Goal: Use online tool/utility: Utilize a website feature to perform a specific function

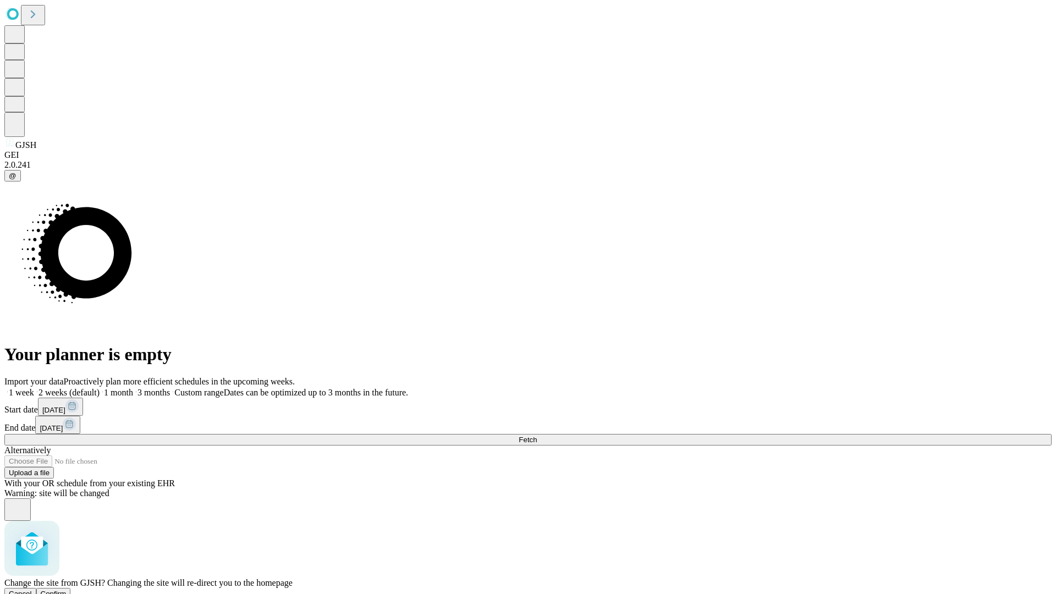
click at [67, 590] on span "Confirm" at bounding box center [54, 594] width 26 height 8
click at [34, 388] on label "1 week" at bounding box center [19, 392] width 30 height 9
click at [537, 436] on span "Fetch" at bounding box center [528, 440] width 18 height 8
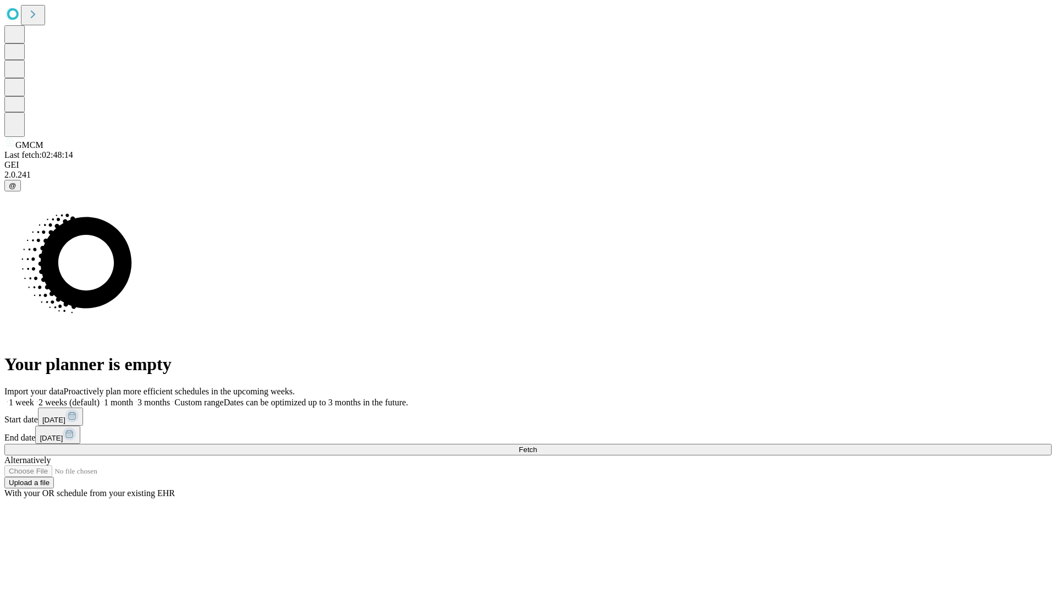
click at [34, 398] on label "1 week" at bounding box center [19, 402] width 30 height 9
click at [537, 446] on span "Fetch" at bounding box center [528, 450] width 18 height 8
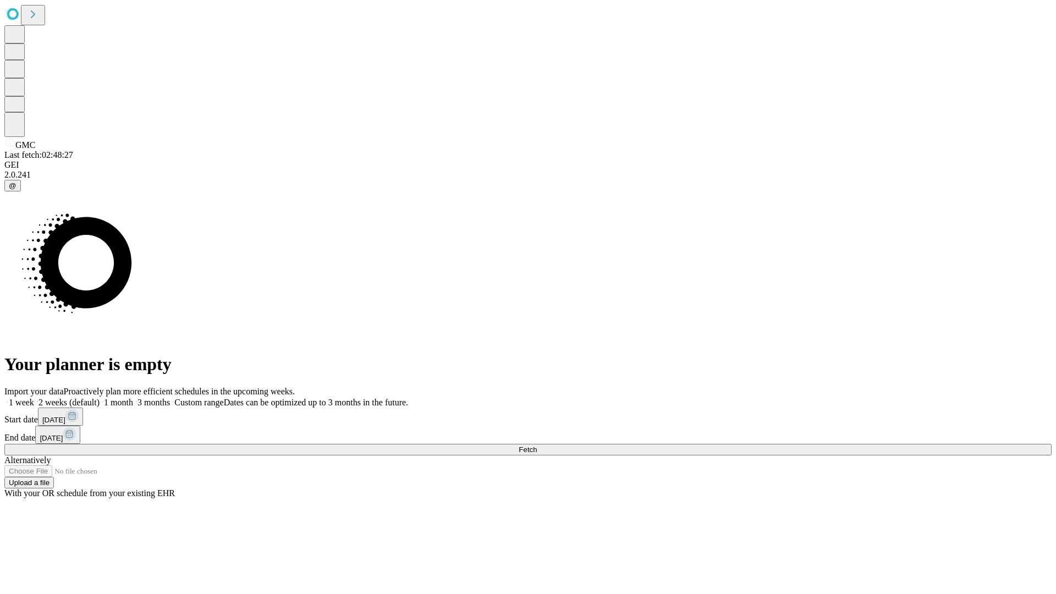
click at [34, 398] on label "1 week" at bounding box center [19, 402] width 30 height 9
click at [537, 446] on span "Fetch" at bounding box center [528, 450] width 18 height 8
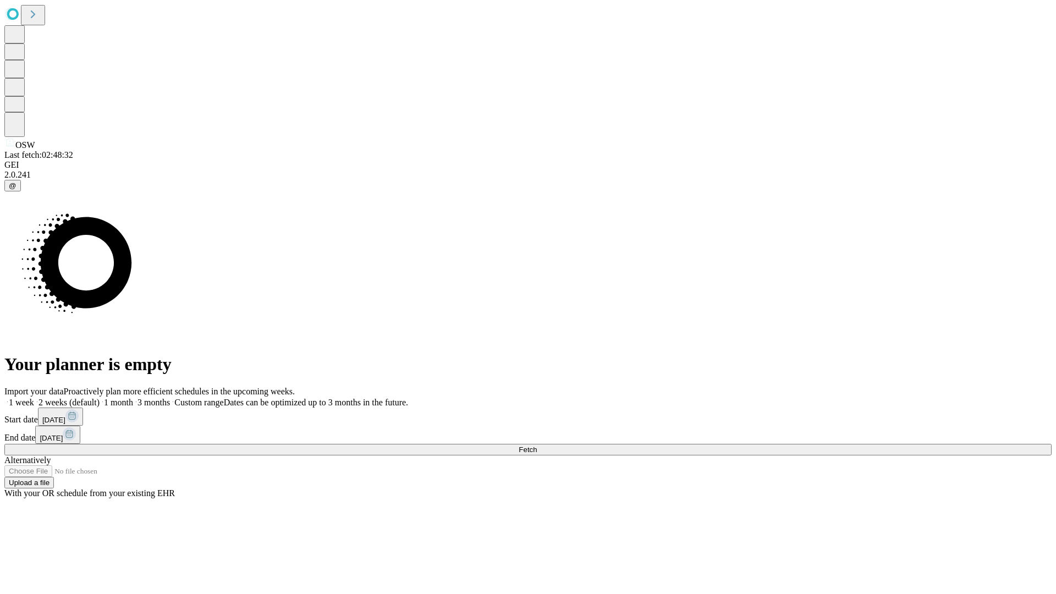
click at [34, 398] on label "1 week" at bounding box center [19, 402] width 30 height 9
click at [537, 446] on span "Fetch" at bounding box center [528, 450] width 18 height 8
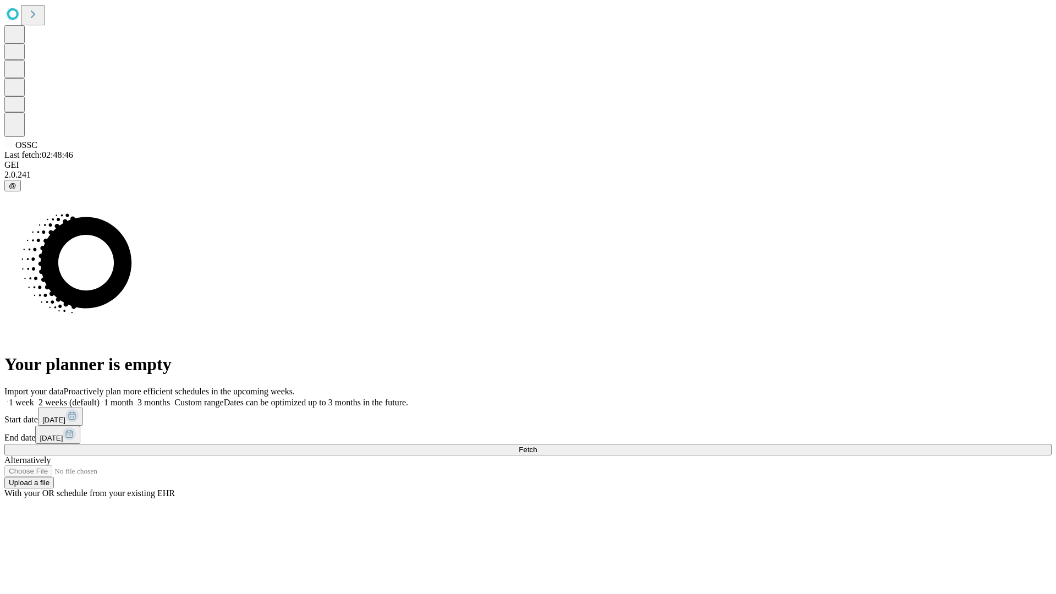
click at [34, 398] on label "1 week" at bounding box center [19, 402] width 30 height 9
click at [537, 446] on span "Fetch" at bounding box center [528, 450] width 18 height 8
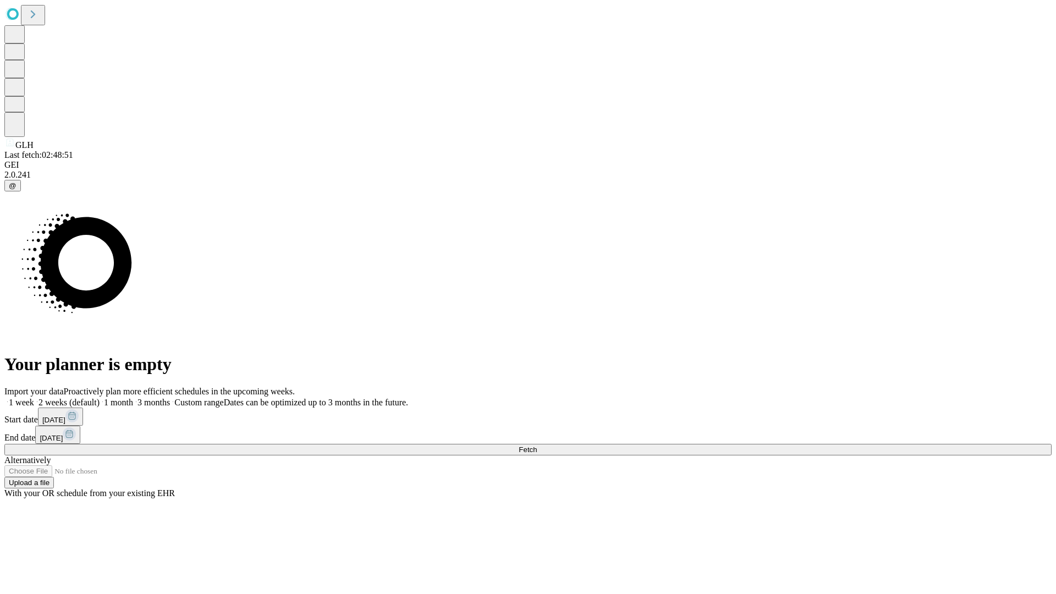
click at [34, 398] on label "1 week" at bounding box center [19, 402] width 30 height 9
click at [537, 446] on span "Fetch" at bounding box center [528, 450] width 18 height 8
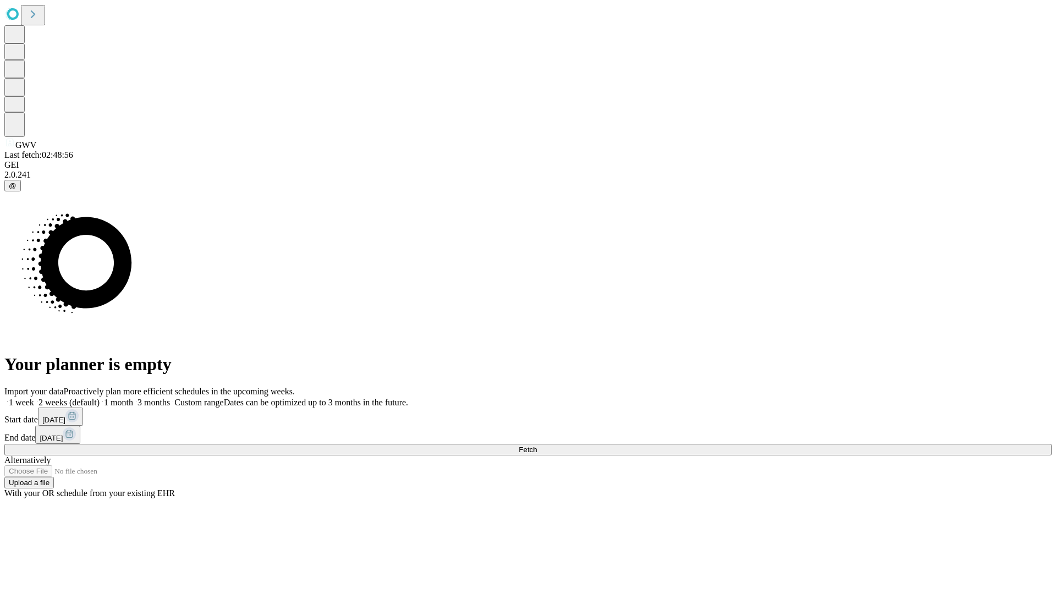
click at [537, 446] on span "Fetch" at bounding box center [528, 450] width 18 height 8
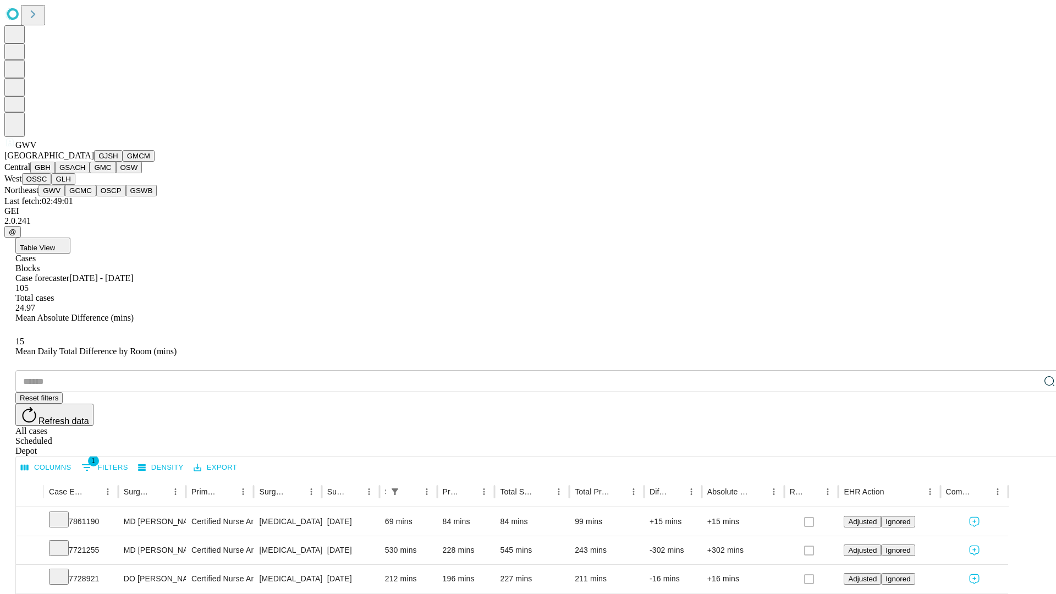
click at [85, 196] on button "GCMC" at bounding box center [80, 191] width 31 height 12
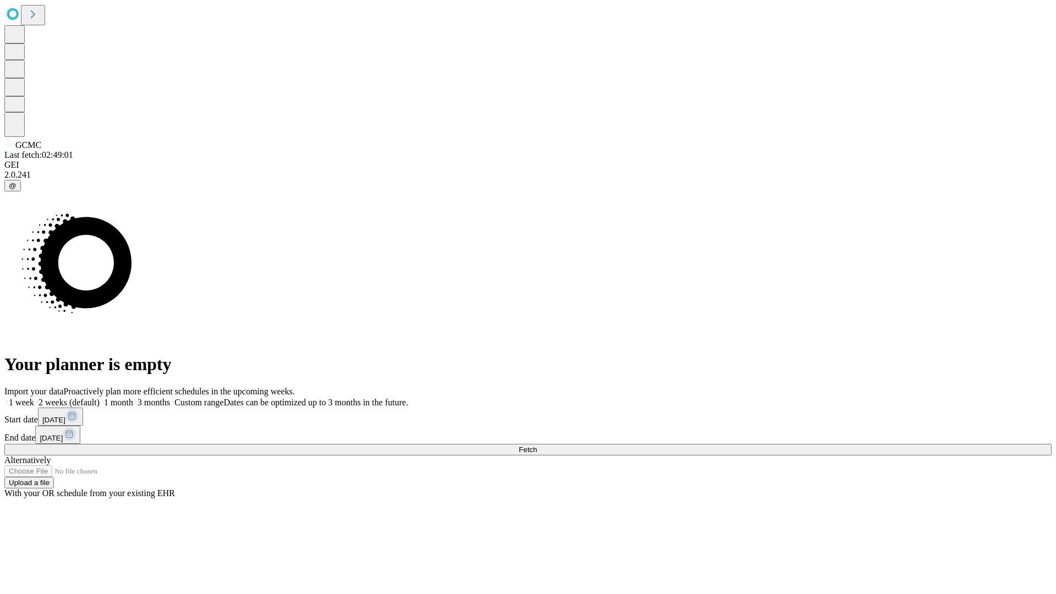
click at [34, 398] on label "1 week" at bounding box center [19, 402] width 30 height 9
click at [537, 446] on span "Fetch" at bounding box center [528, 450] width 18 height 8
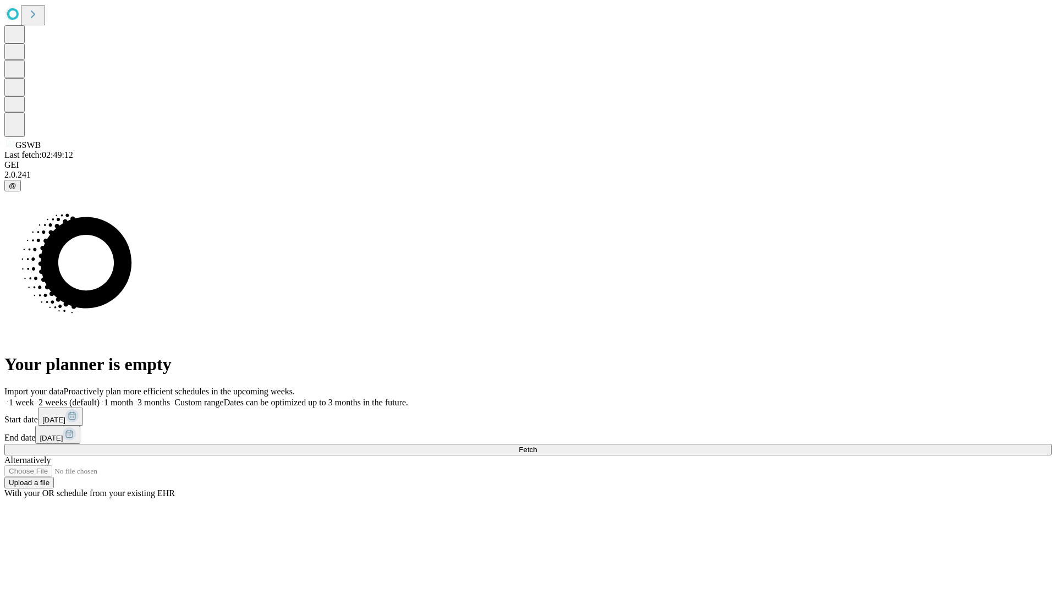
click at [34, 398] on label "1 week" at bounding box center [19, 402] width 30 height 9
click at [537, 446] on span "Fetch" at bounding box center [528, 450] width 18 height 8
